Goal: Find specific page/section: Find specific page/section

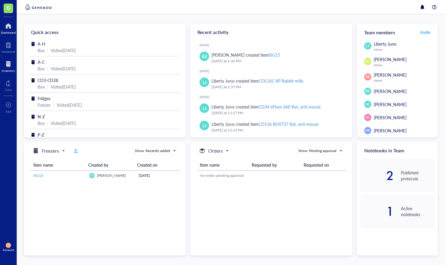
click at [10, 67] on div at bounding box center [8, 64] width 13 height 10
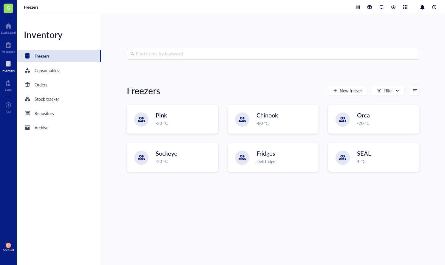
click at [181, 51] on input "search" at bounding box center [276, 53] width 280 height 11
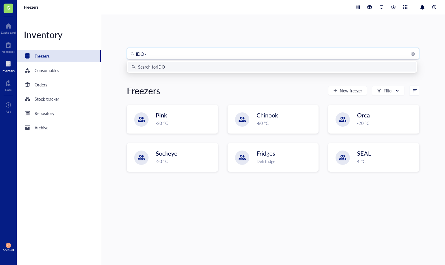
type input "IDO-1"
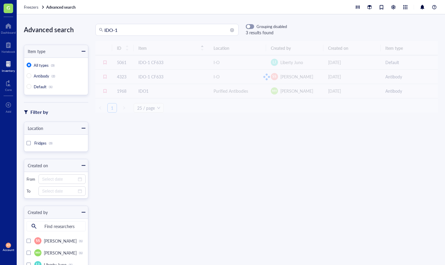
drag, startPoint x: 133, startPoint y: 32, endPoint x: 79, endPoint y: 30, distance: 54.4
click at [84, 30] on div "Advanced search Item type All types (3) Antibody (2) Default (1) Filter by Loca…" at bounding box center [231, 139] width 429 height 251
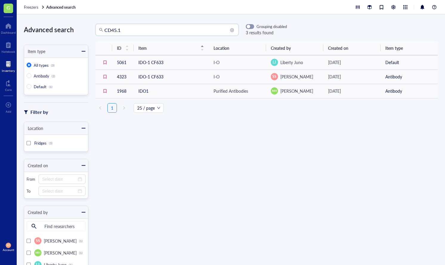
type input "CD45.1"
